Goal: Check status: Check status

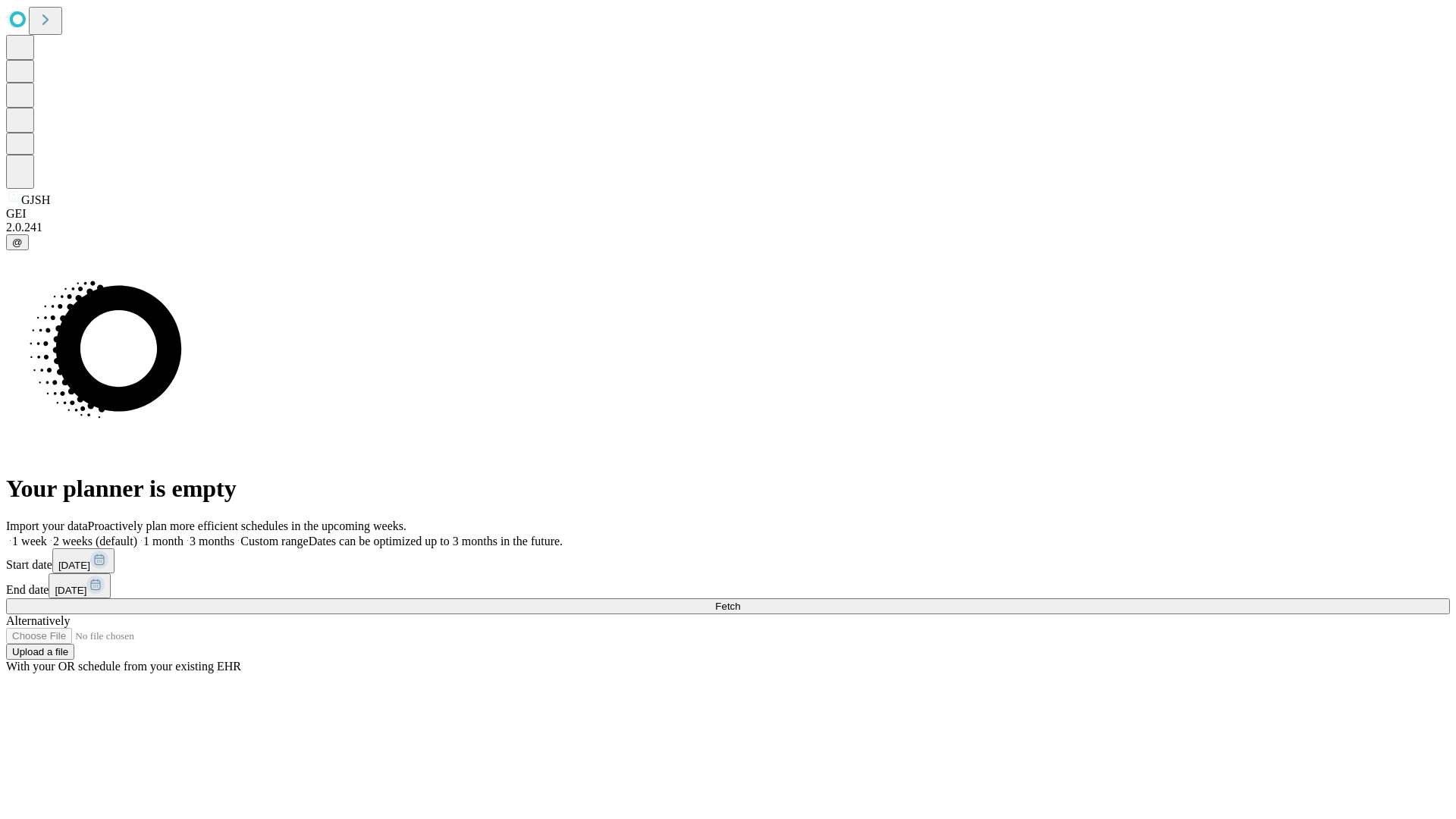
click at [137, 535] on label "2 weeks (default)" at bounding box center [91, 541] width 90 height 13
click at [740, 601] on span "Fetch" at bounding box center [728, 607] width 25 height 11
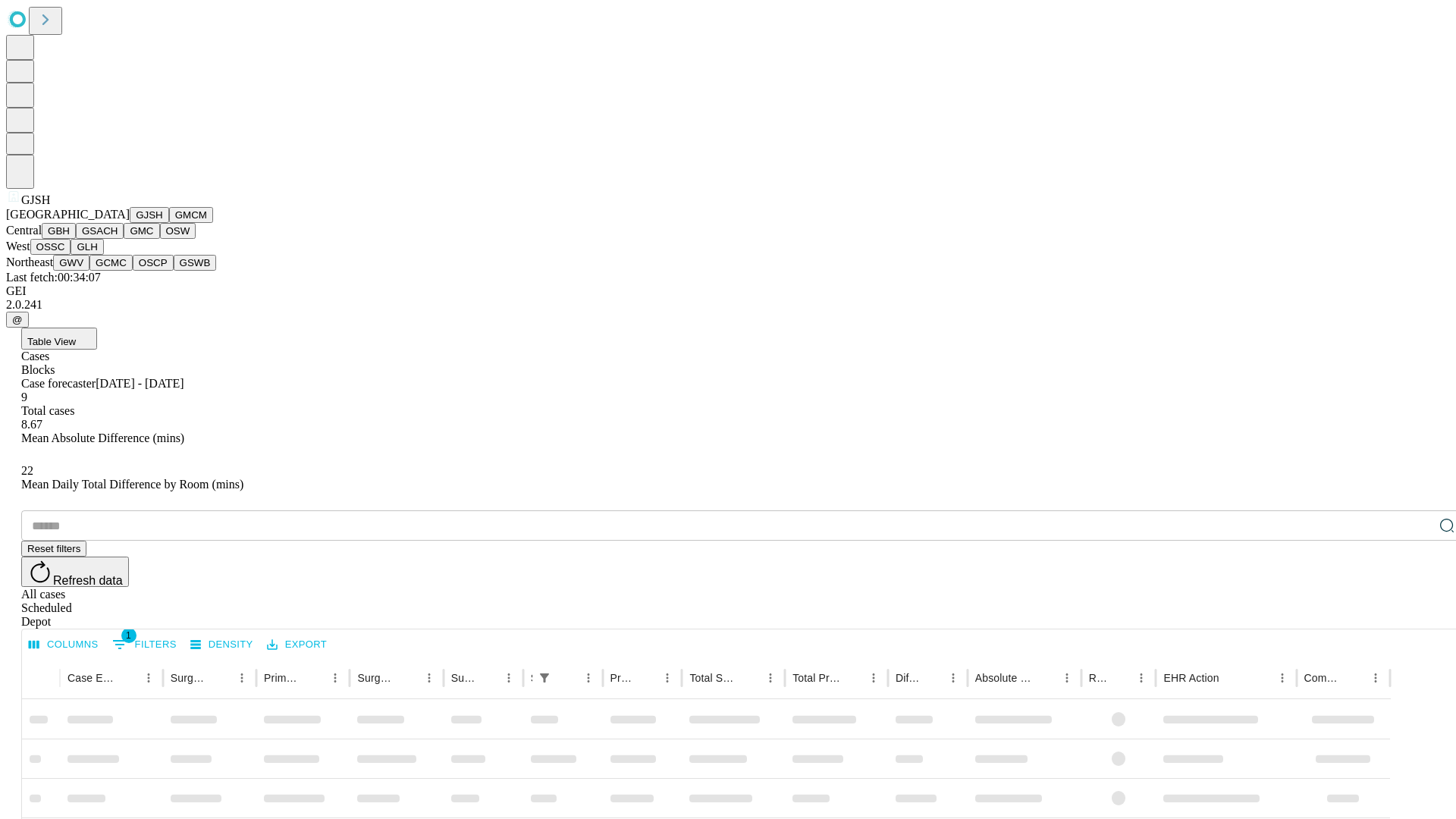
click at [169, 223] on button "GMCM" at bounding box center [191, 215] width 44 height 16
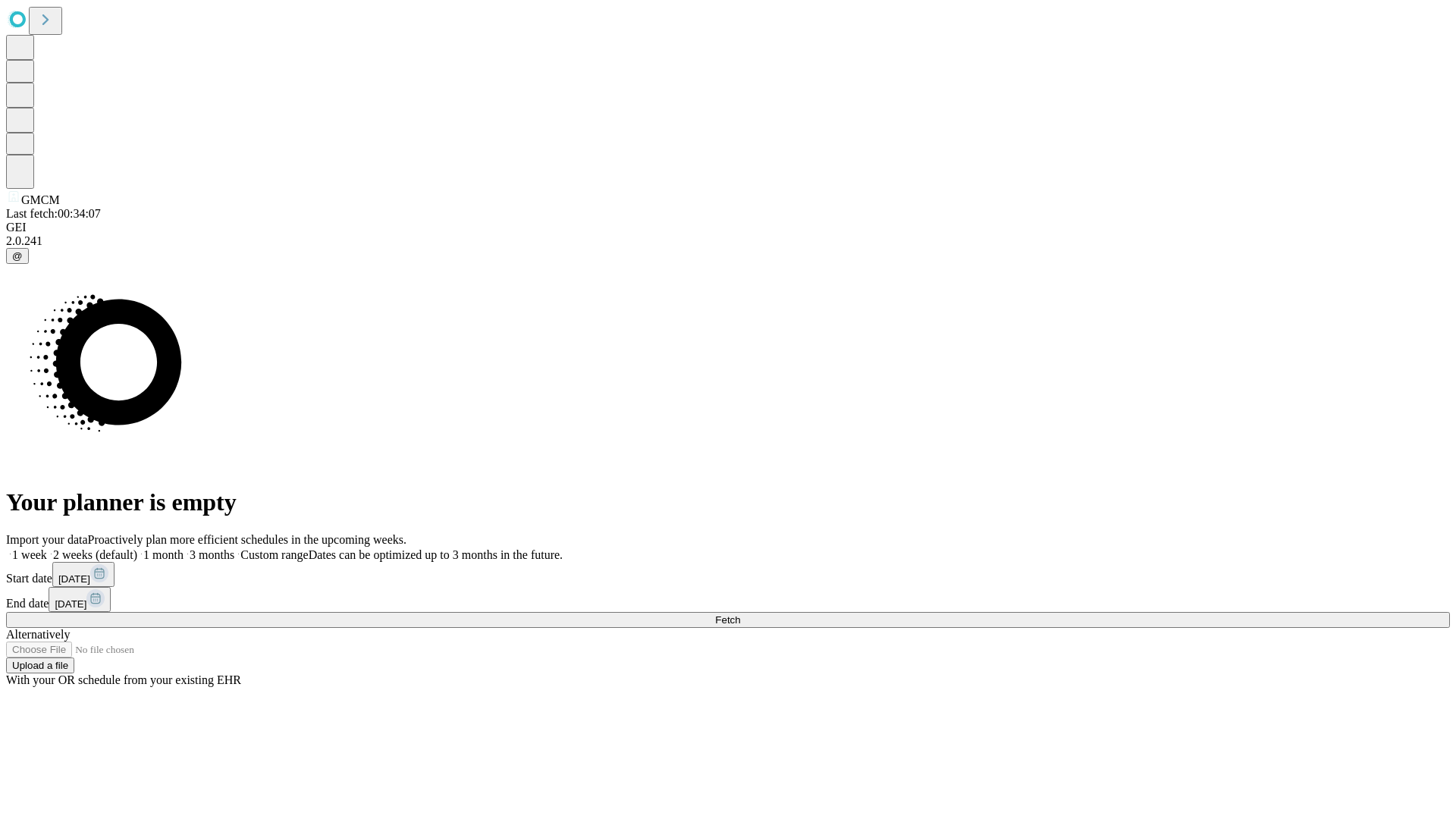
click at [137, 549] on label "2 weeks (default)" at bounding box center [91, 556] width 90 height 13
click at [740, 614] on span "Fetch" at bounding box center [728, 620] width 25 height 11
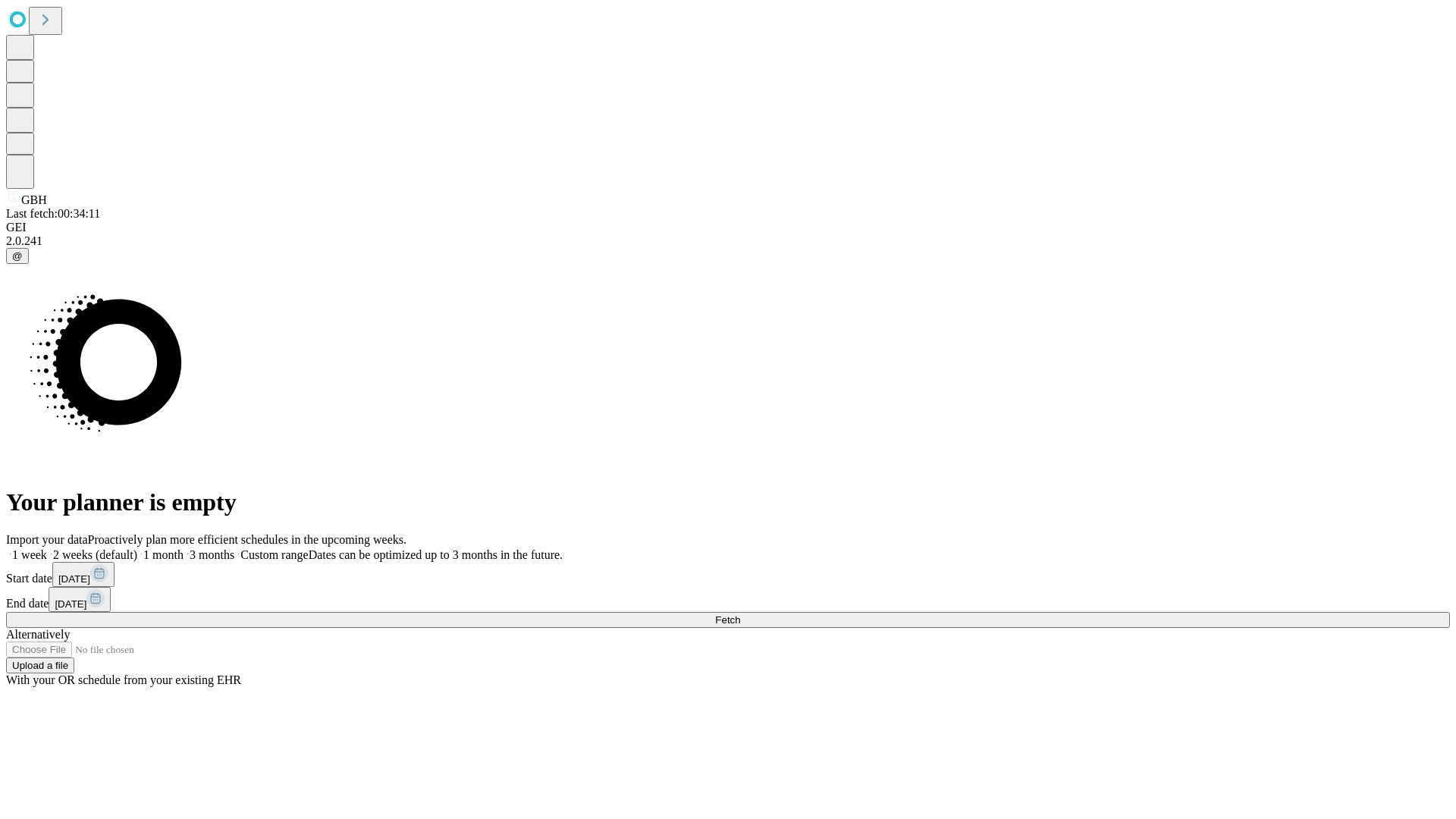
click at [137, 549] on label "2 weeks (default)" at bounding box center [91, 556] width 90 height 13
click at [740, 614] on span "Fetch" at bounding box center [728, 620] width 25 height 11
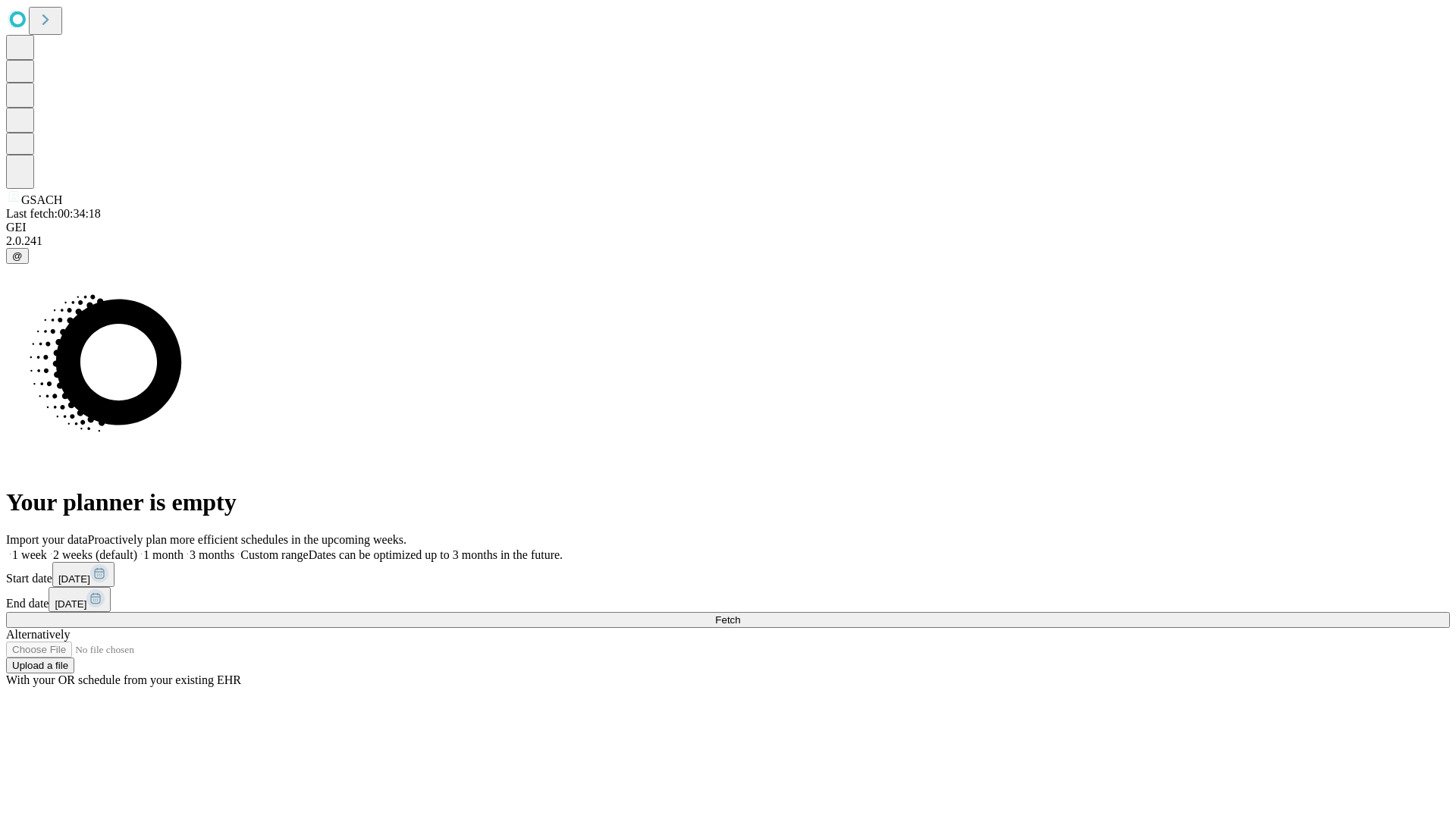
click at [137, 549] on label "2 weeks (default)" at bounding box center [91, 556] width 90 height 13
click at [740, 614] on span "Fetch" at bounding box center [728, 620] width 25 height 11
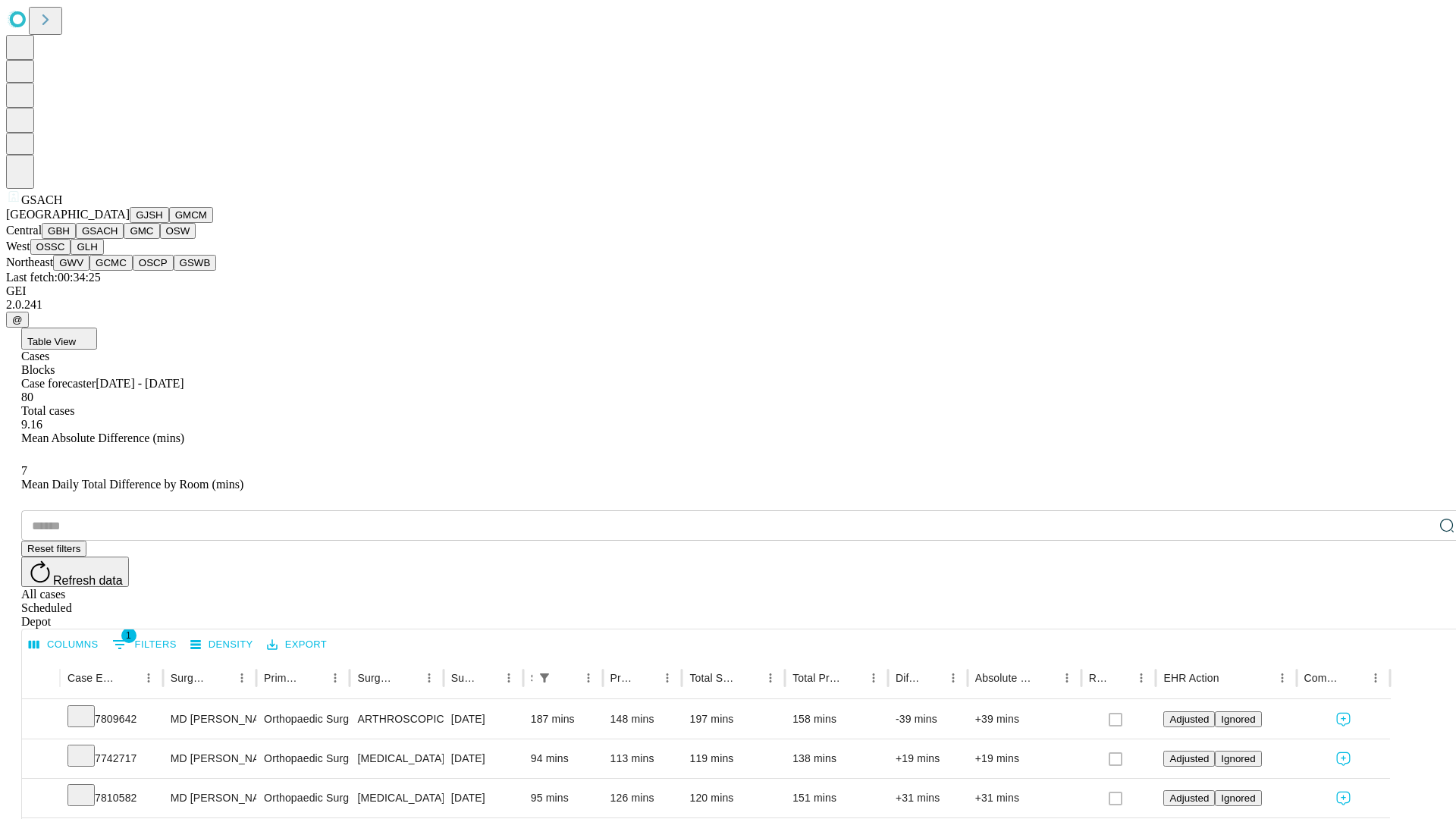
click at [124, 239] on button "GMC" at bounding box center [141, 230] width 35 height 16
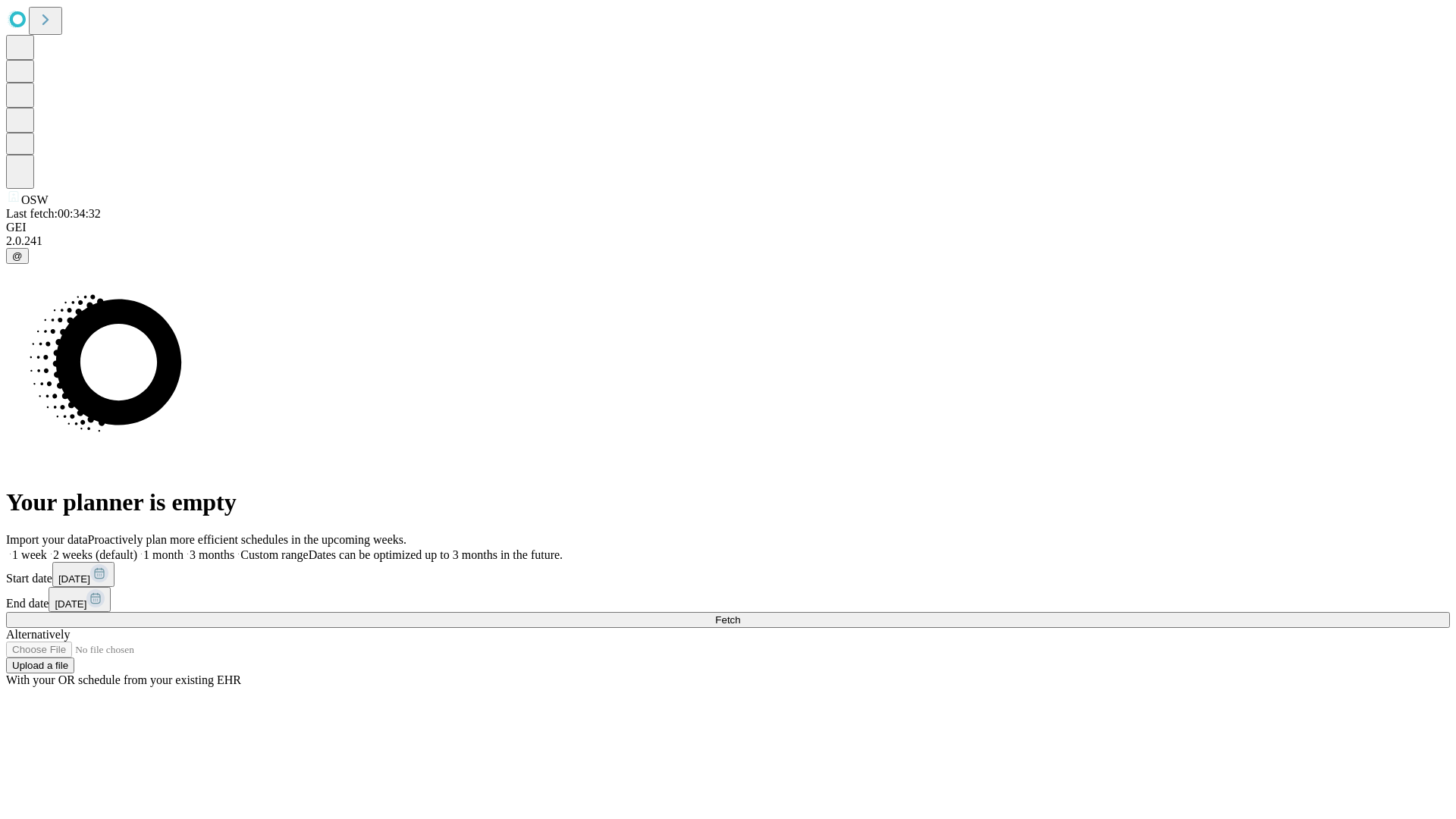
click at [137, 549] on label "2 weeks (default)" at bounding box center [91, 556] width 90 height 13
click at [740, 614] on span "Fetch" at bounding box center [728, 620] width 25 height 11
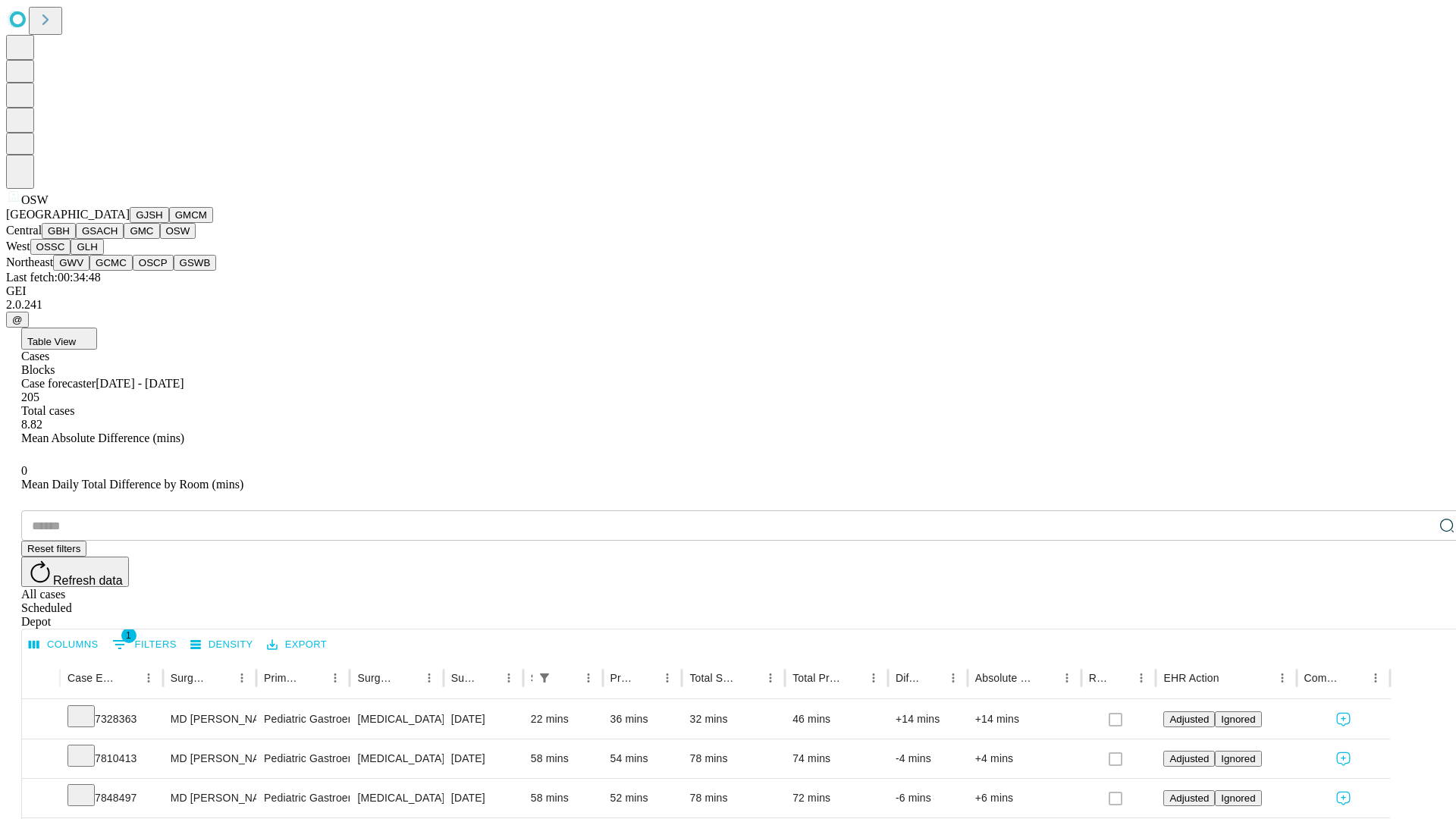
click at [71, 255] on button "OSSC" at bounding box center [50, 246] width 41 height 16
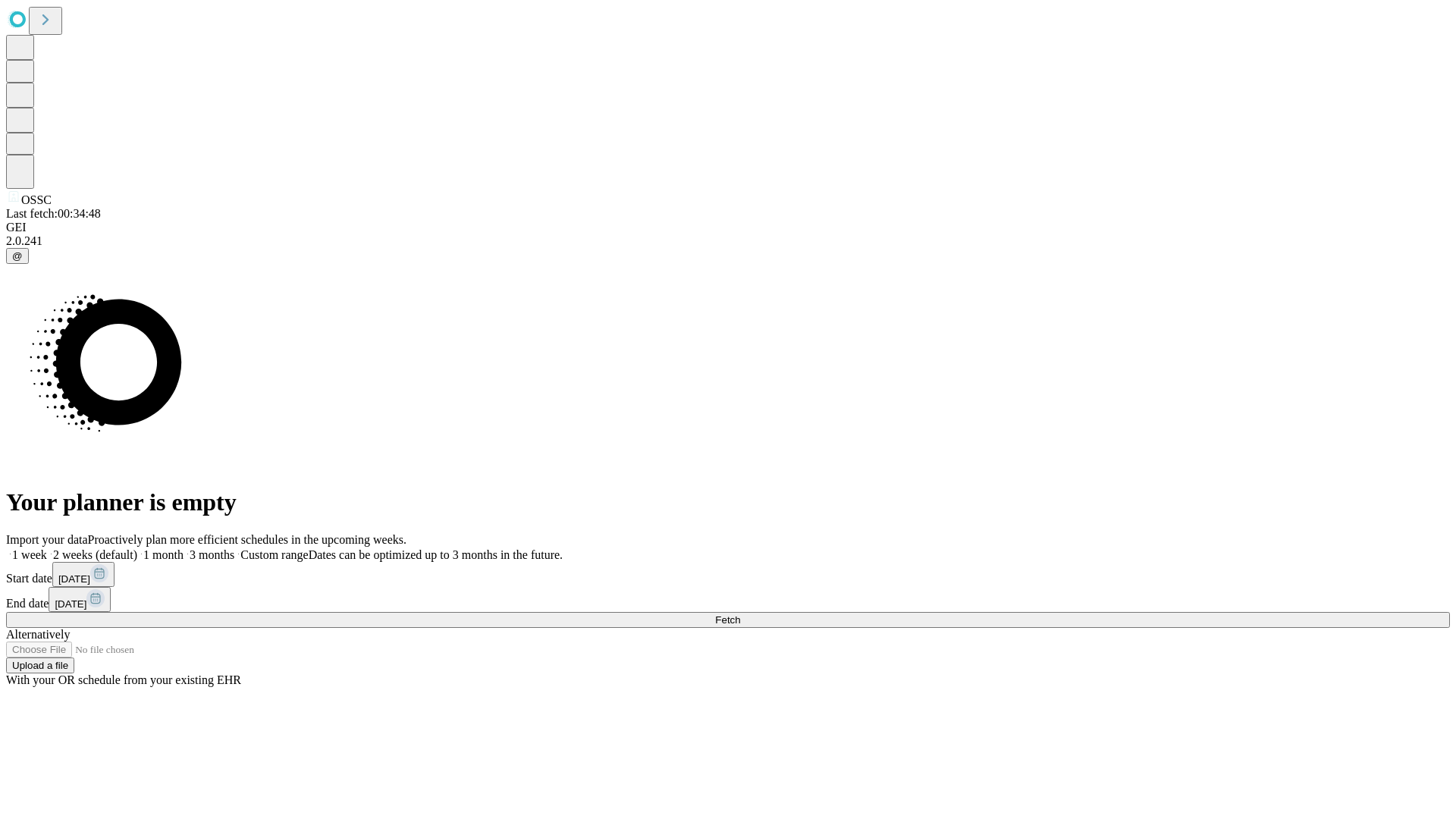
click at [137, 549] on label "2 weeks (default)" at bounding box center [91, 556] width 90 height 13
click at [740, 614] on span "Fetch" at bounding box center [728, 620] width 25 height 11
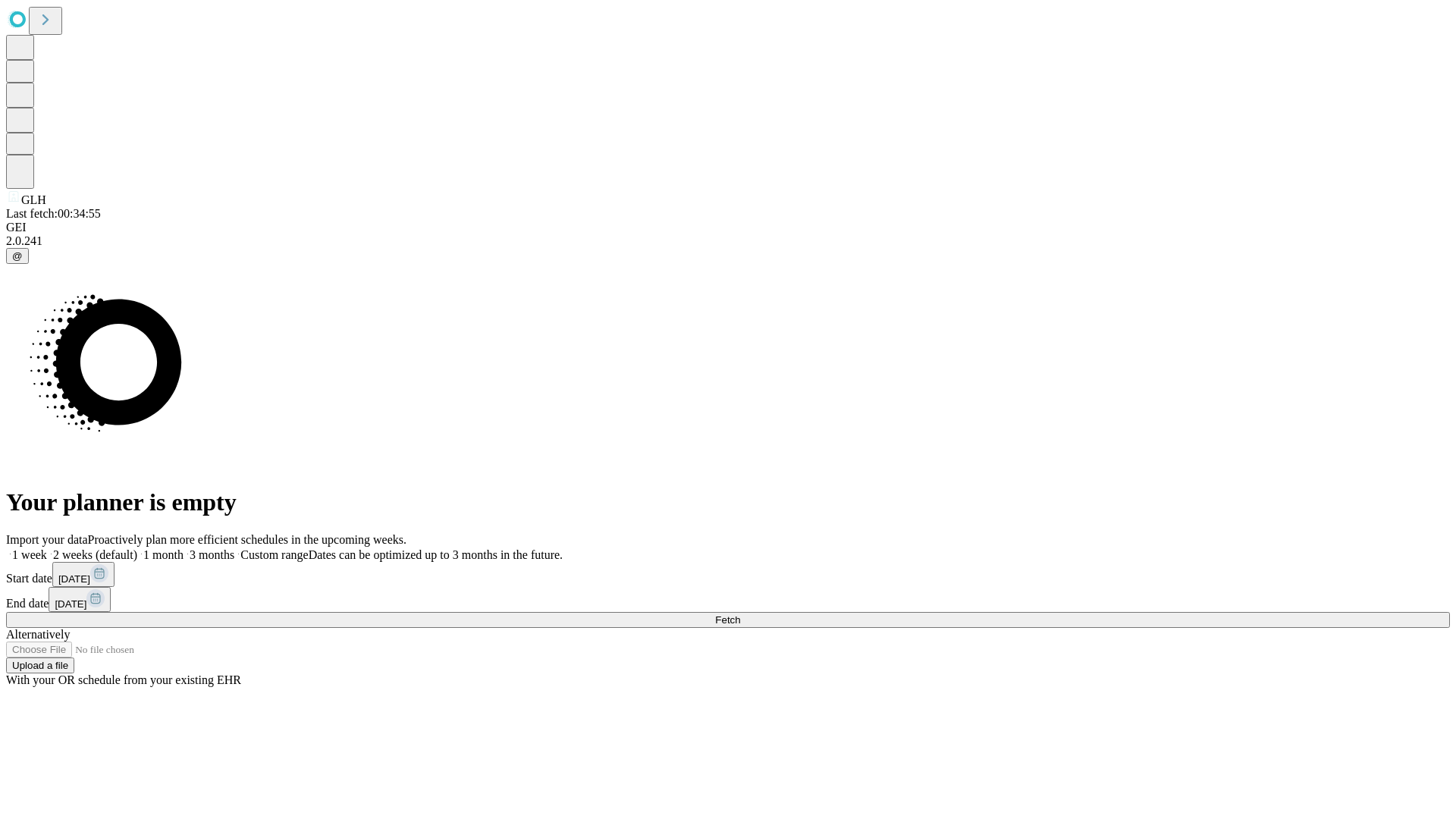
click at [137, 549] on label "2 weeks (default)" at bounding box center [91, 556] width 90 height 13
click at [740, 614] on span "Fetch" at bounding box center [728, 620] width 25 height 11
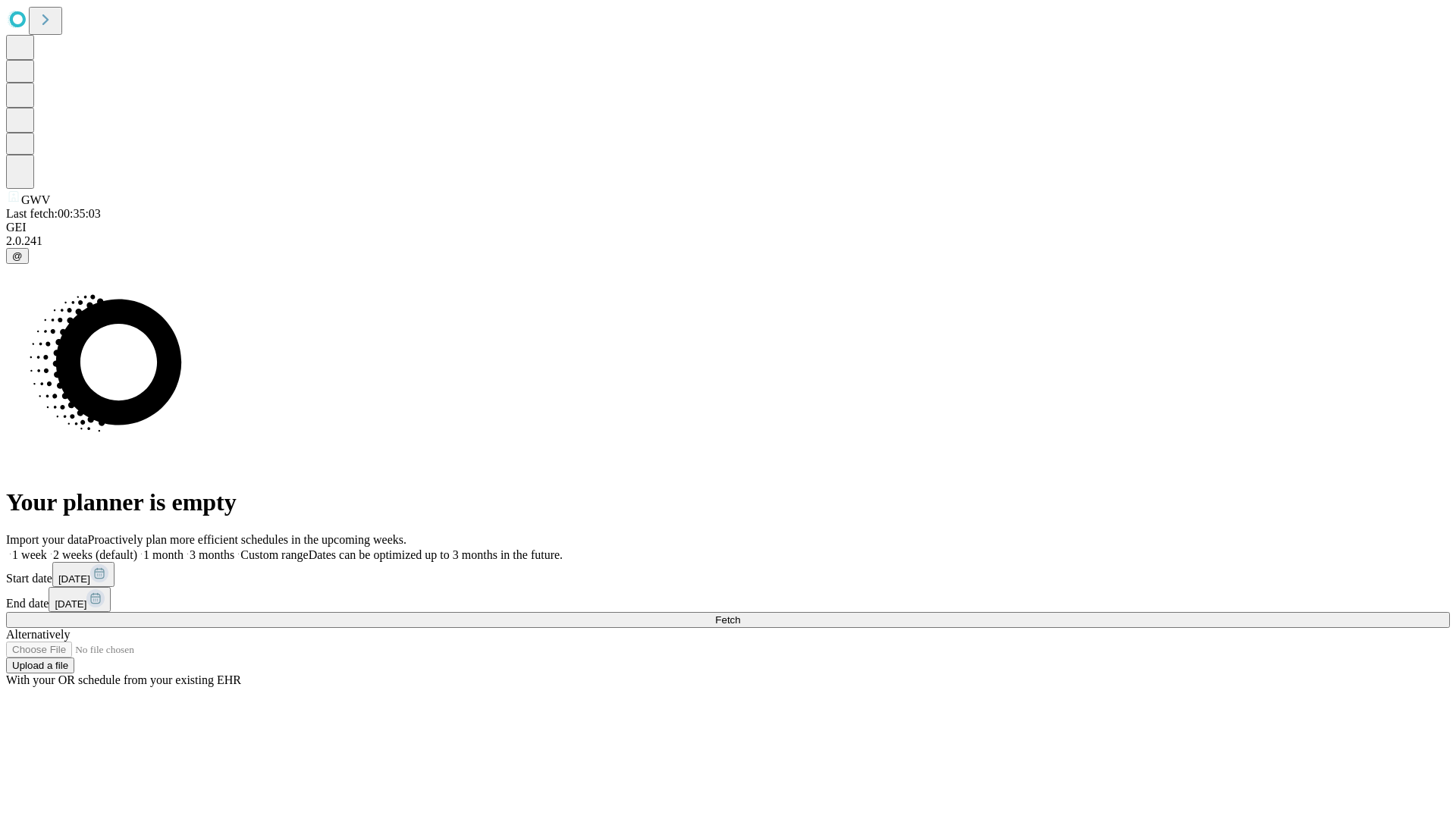
click at [137, 549] on label "2 weeks (default)" at bounding box center [91, 556] width 90 height 13
click at [740, 614] on span "Fetch" at bounding box center [728, 620] width 25 height 11
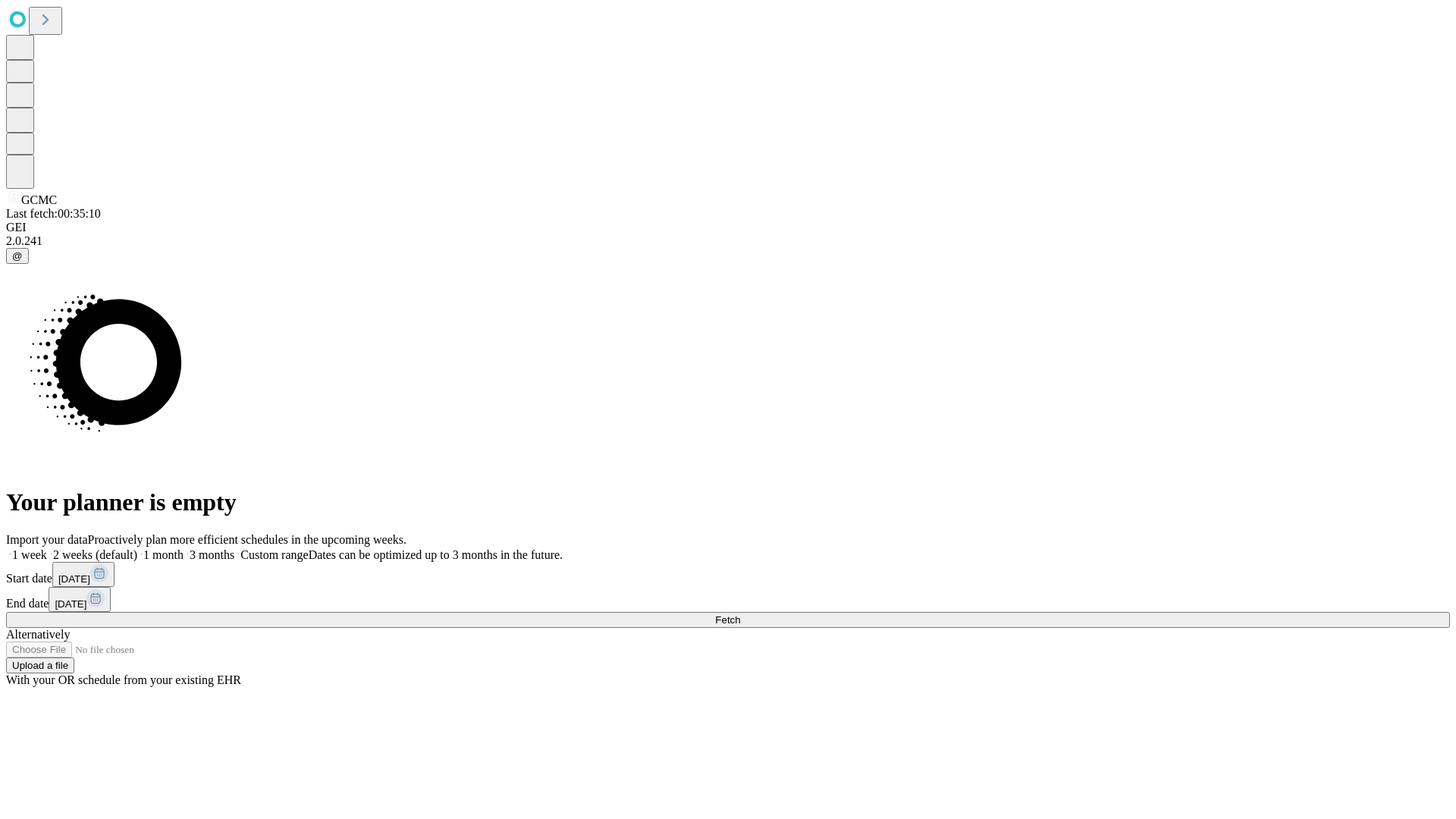
click at [137, 549] on label "2 weeks (default)" at bounding box center [91, 556] width 90 height 13
click at [740, 614] on span "Fetch" at bounding box center [728, 620] width 25 height 11
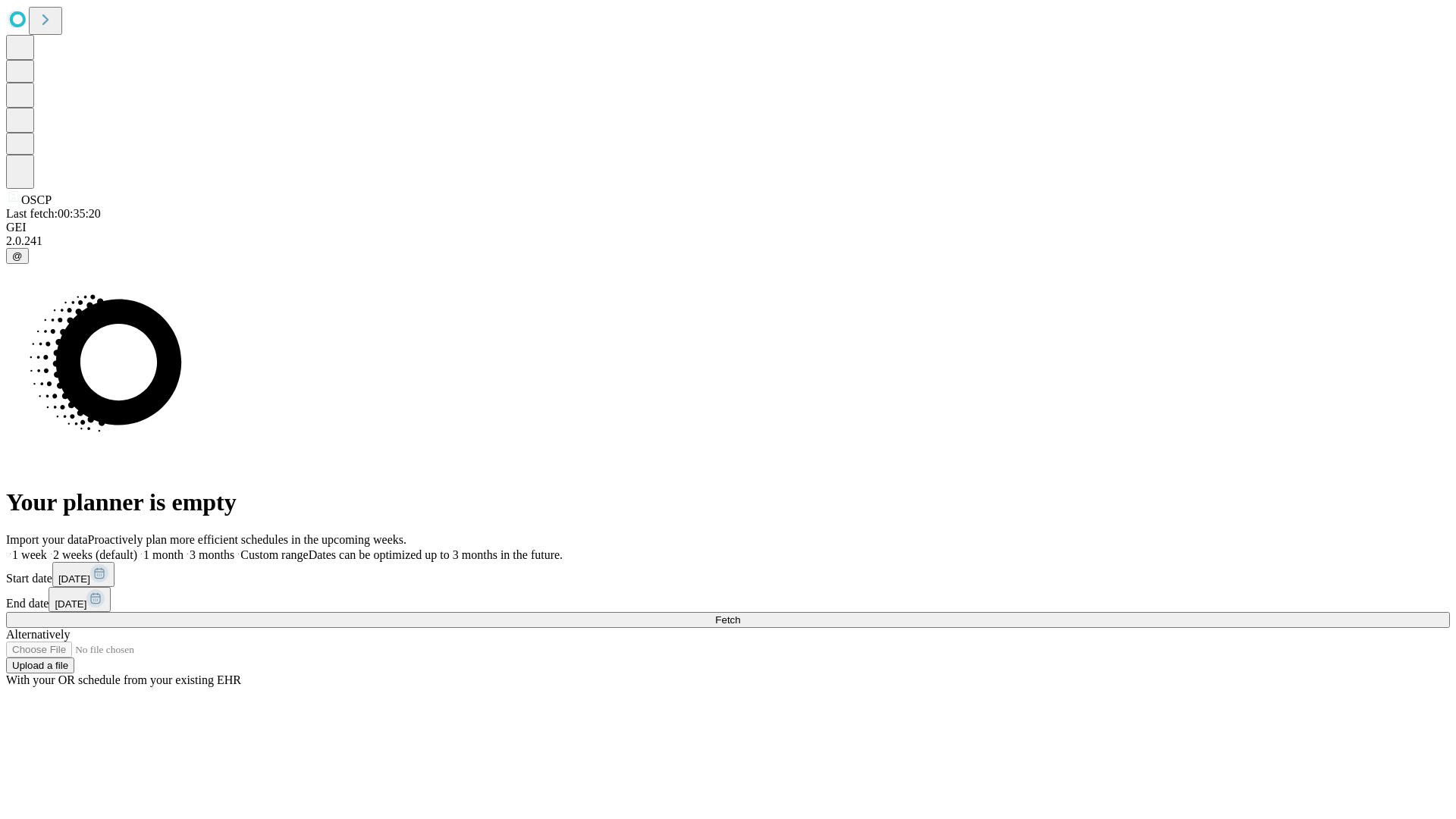
click at [137, 549] on label "2 weeks (default)" at bounding box center [91, 556] width 90 height 13
click at [740, 614] on span "Fetch" at bounding box center [728, 620] width 25 height 11
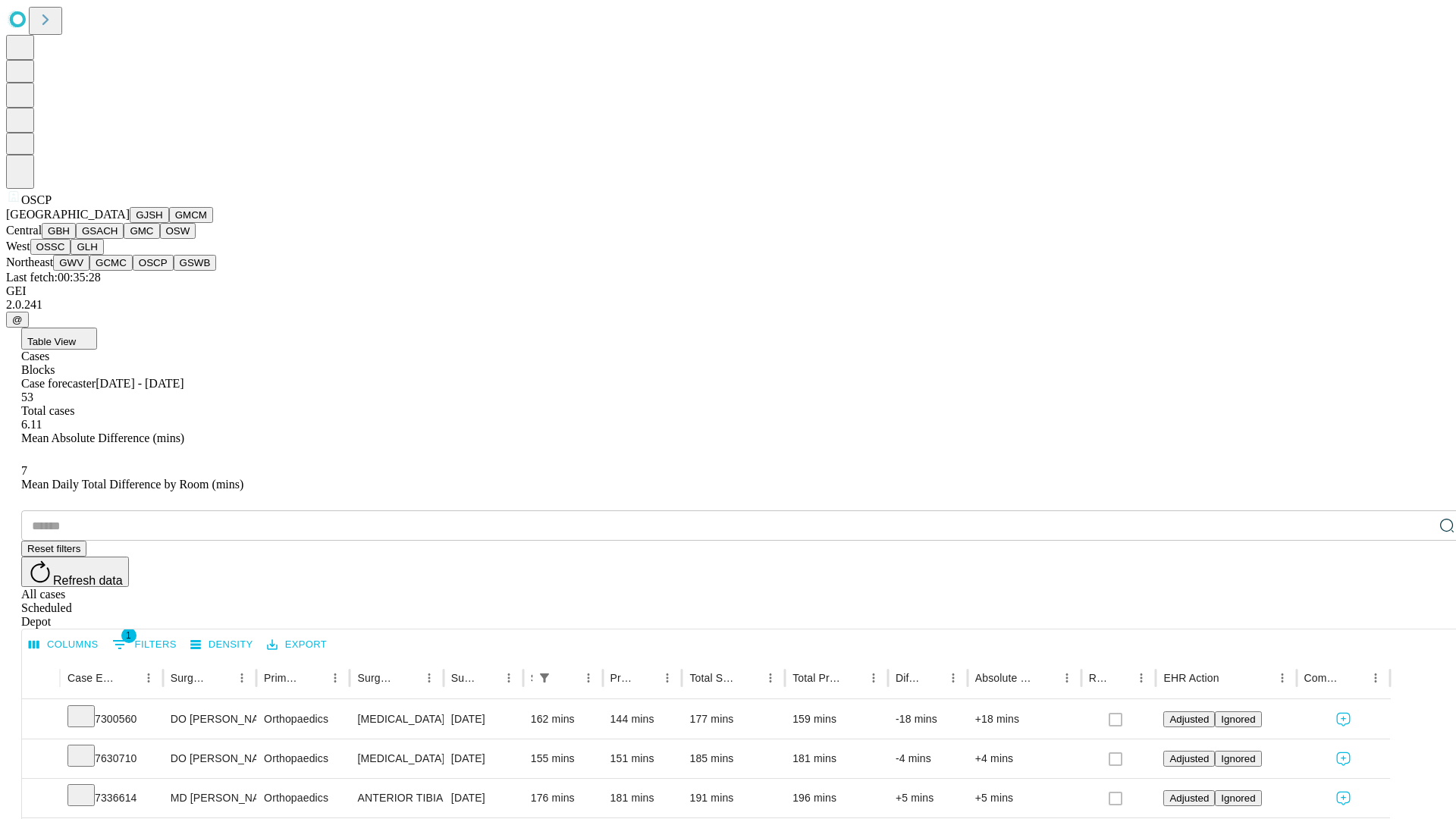
click at [174, 271] on button "GSWB" at bounding box center [195, 263] width 43 height 16
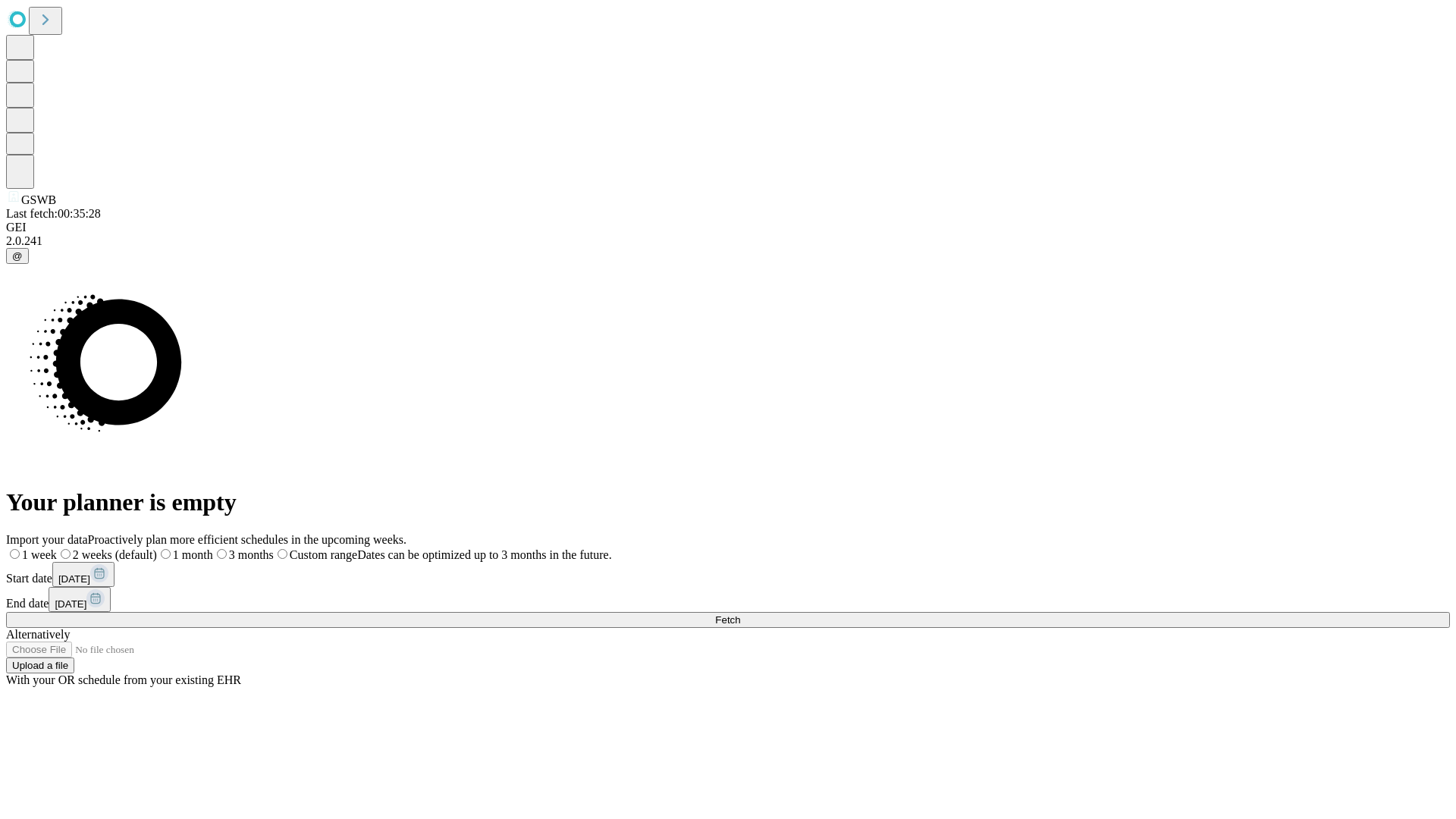
click at [157, 549] on label "2 weeks (default)" at bounding box center [107, 556] width 100 height 13
click at [740, 614] on span "Fetch" at bounding box center [728, 620] width 25 height 11
